Goal: Task Accomplishment & Management: Use online tool/utility

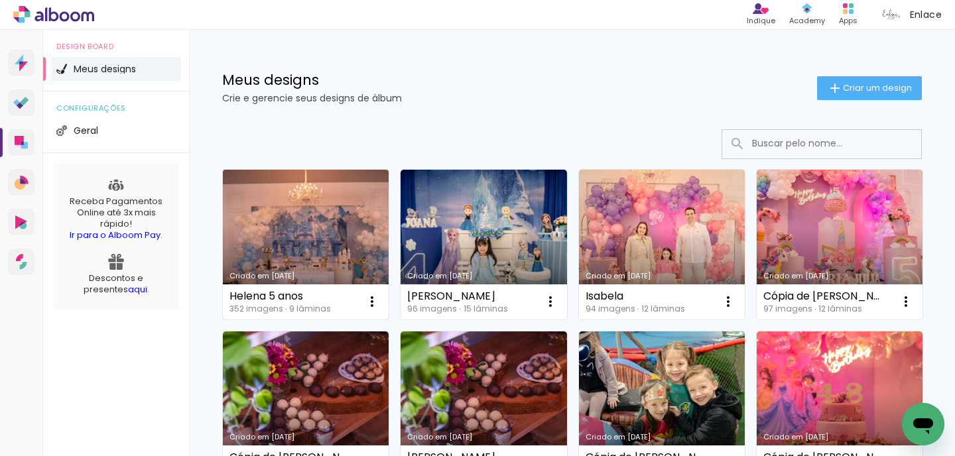
click at [347, 238] on link "Criado em [DATE]" at bounding box center [306, 245] width 166 height 150
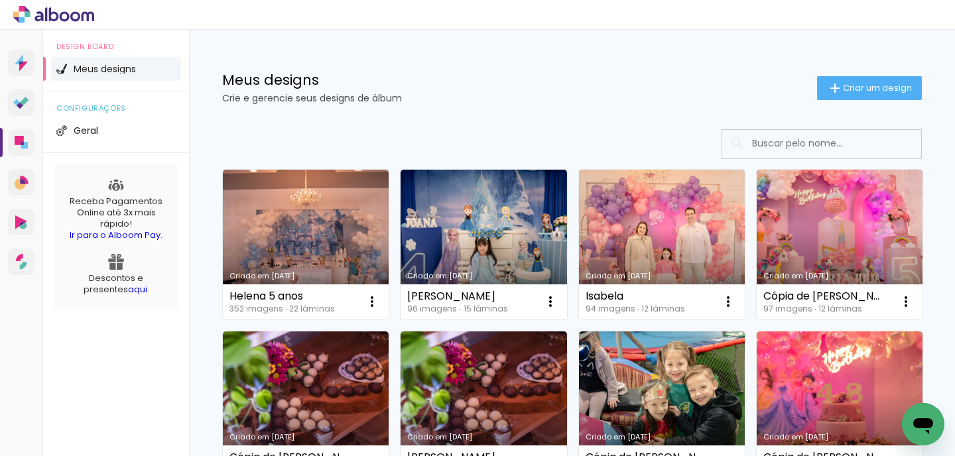
click at [320, 215] on link "Criado em [DATE]" at bounding box center [306, 245] width 166 height 150
